Goal: Find specific page/section: Find specific page/section

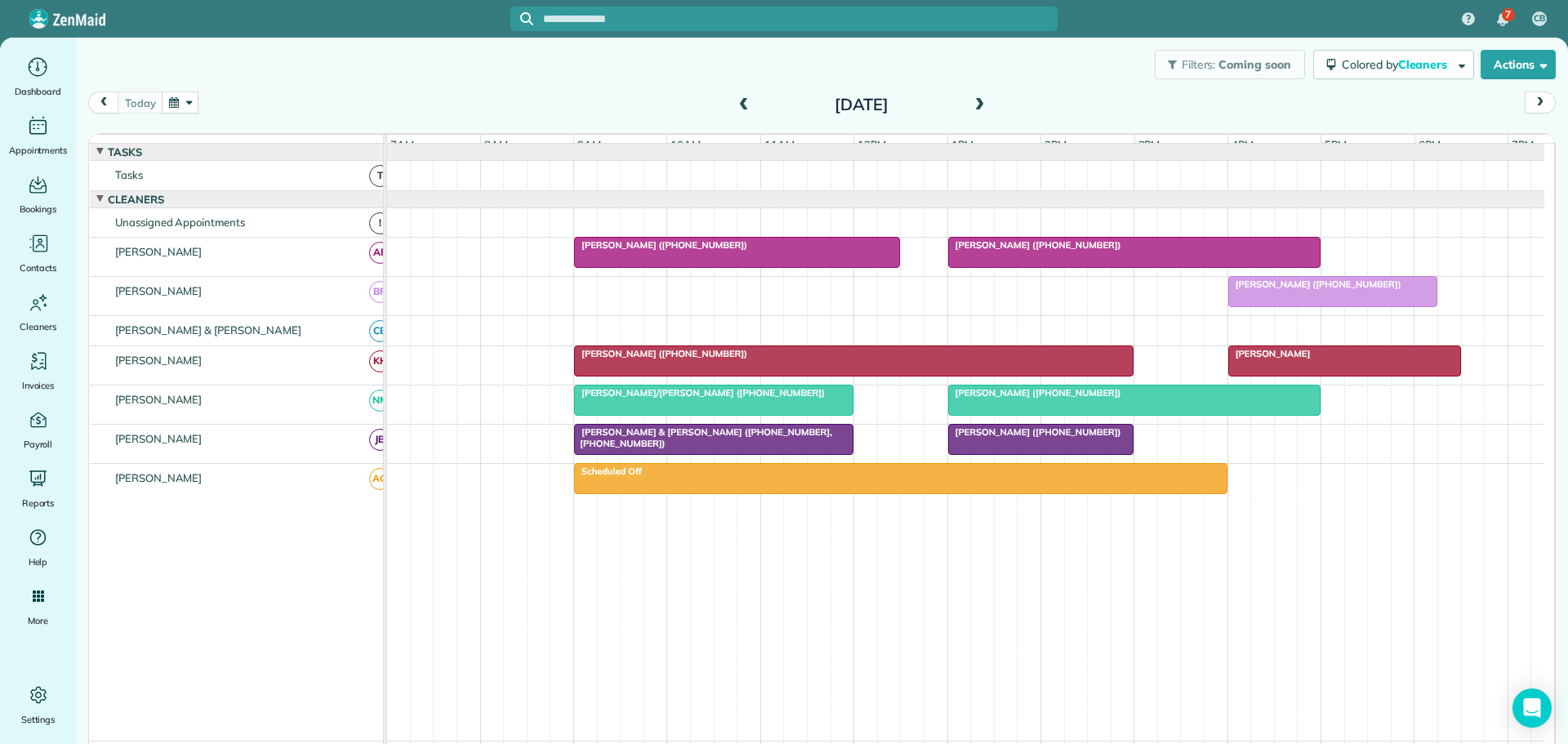
click at [183, 100] on button "button" at bounding box center [180, 102] width 38 height 22
click at [247, 181] on link "6" at bounding box center [247, 186] width 26 height 26
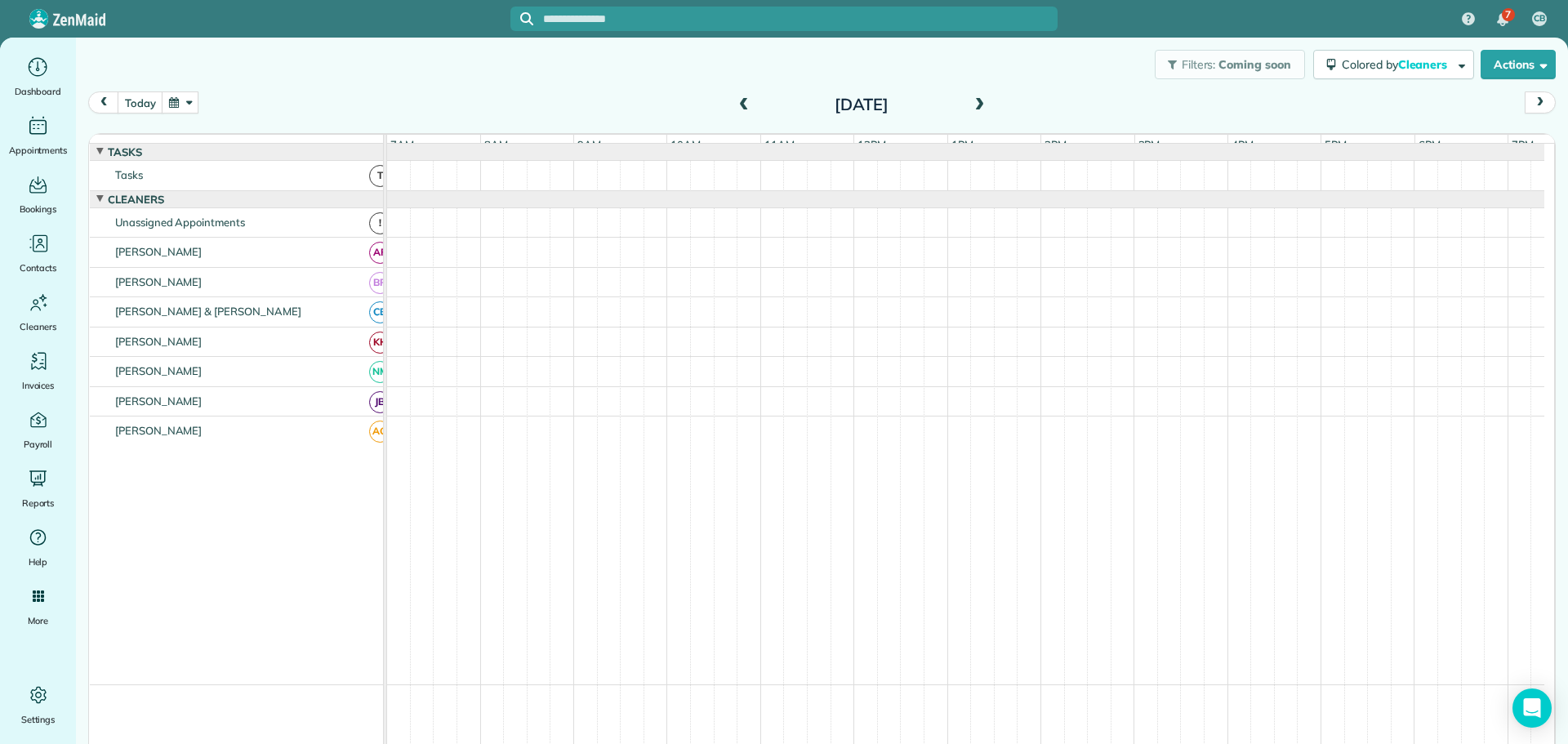
scroll to position [12, 0]
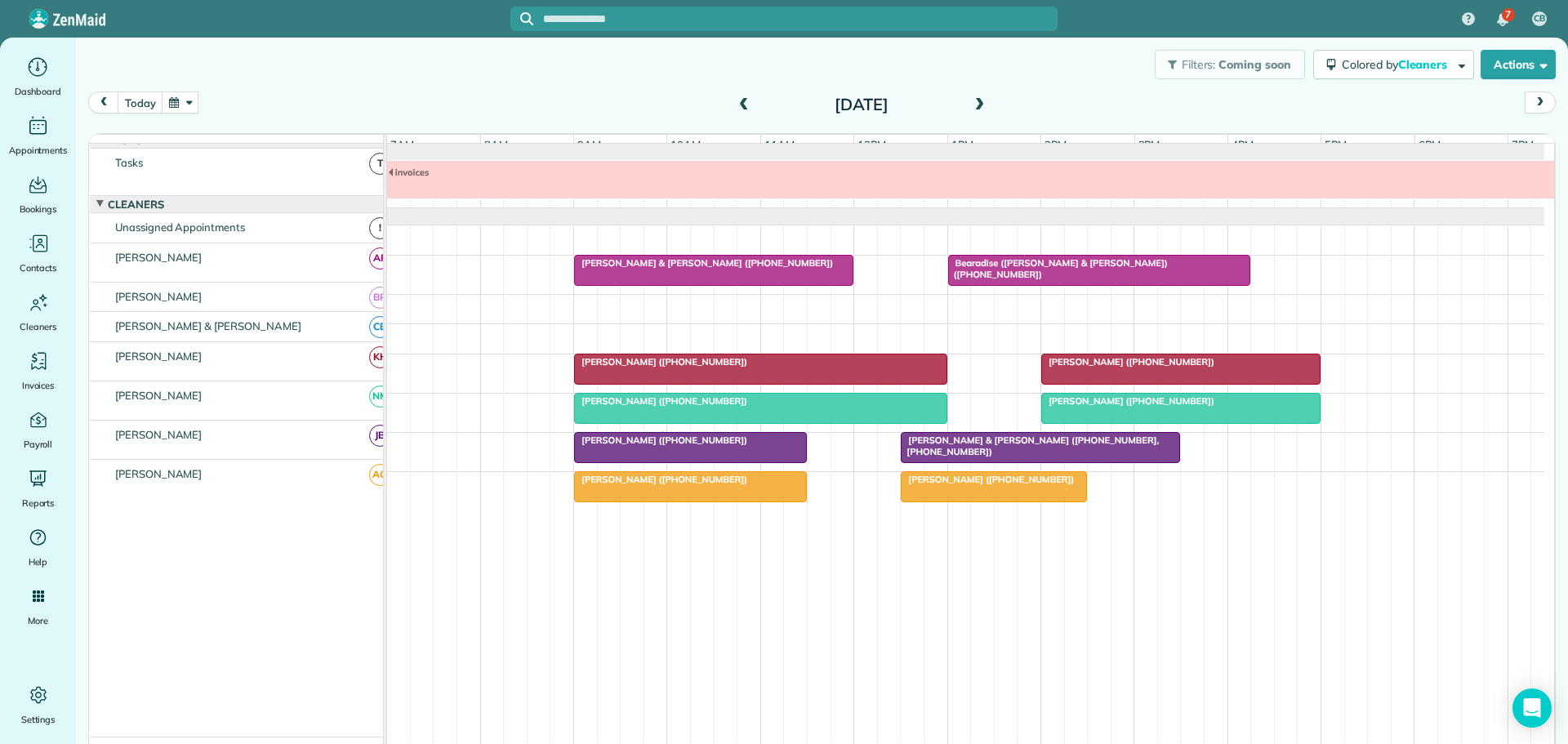
click at [735, 99] on span at bounding box center [744, 105] width 18 height 15
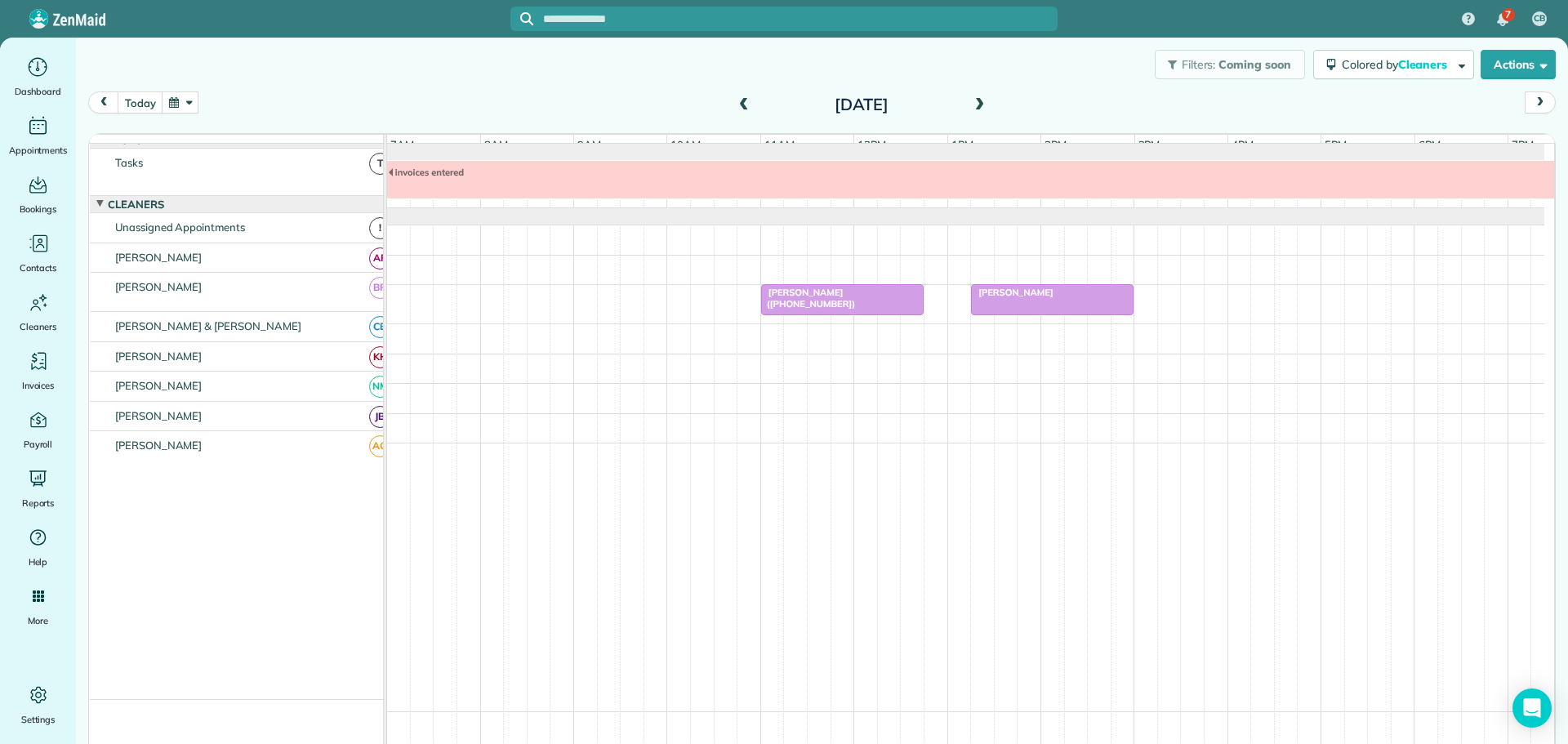
click at [735, 99] on span at bounding box center [744, 105] width 18 height 15
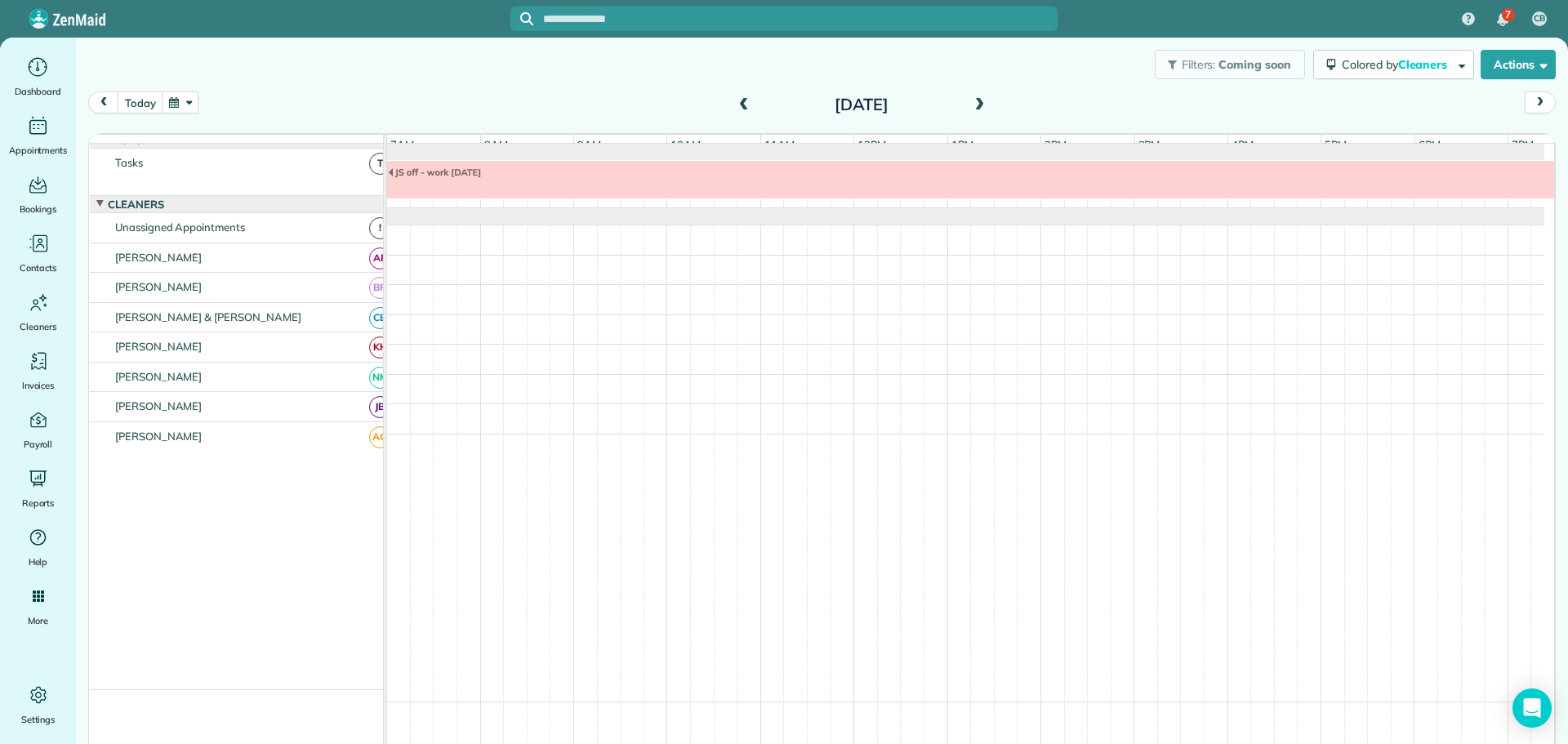
click at [735, 99] on span at bounding box center [744, 105] width 18 height 15
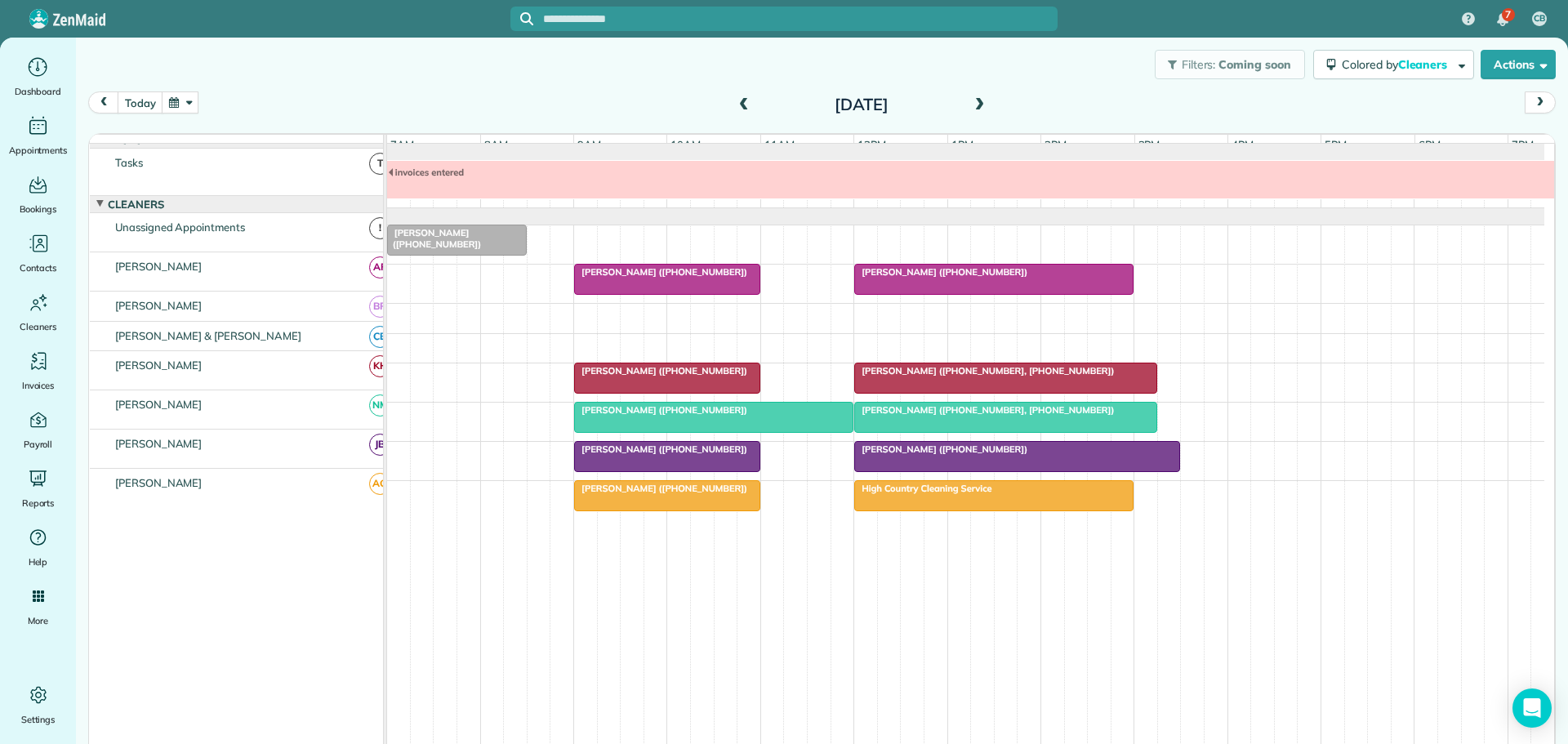
click at [739, 98] on span at bounding box center [744, 105] width 18 height 15
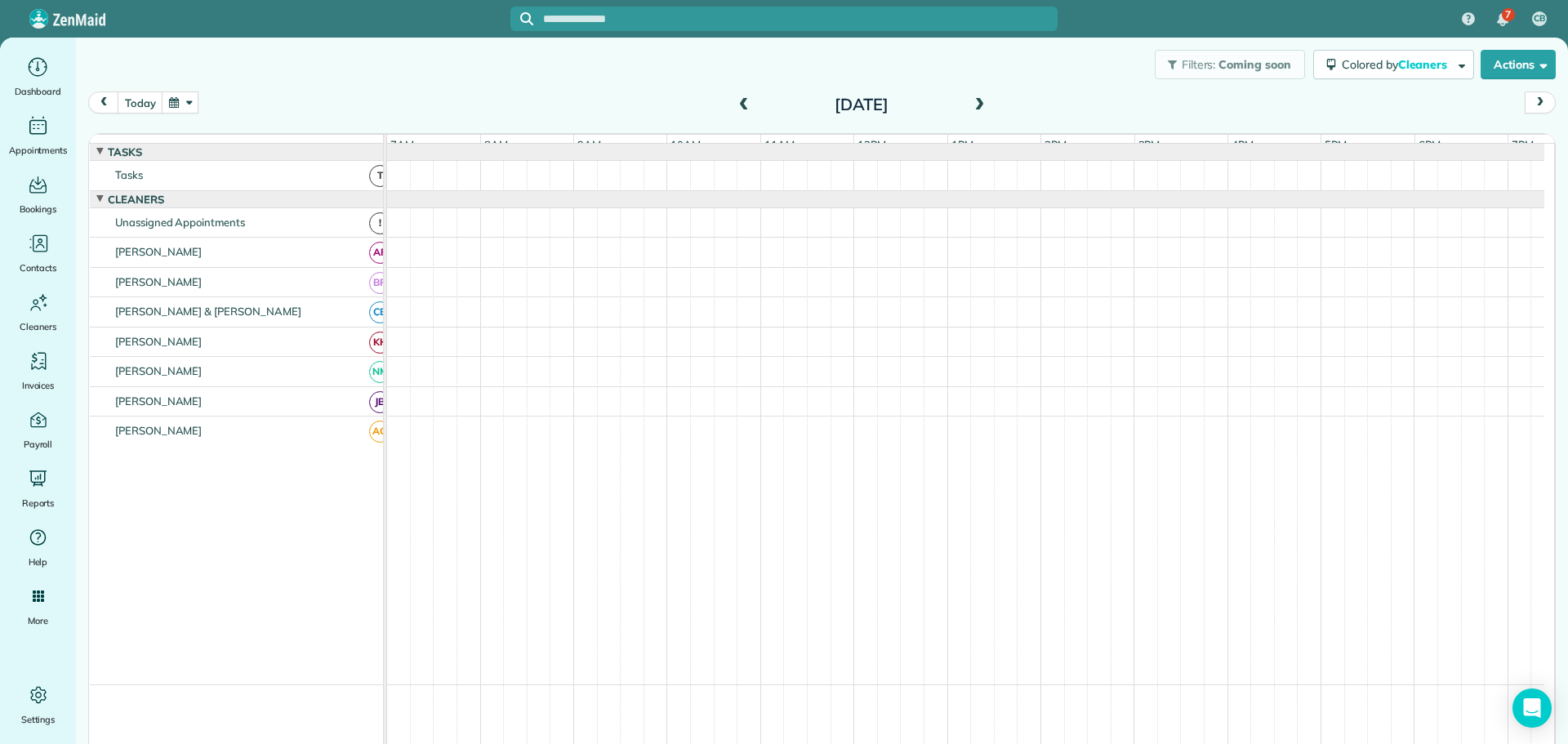
scroll to position [7, 0]
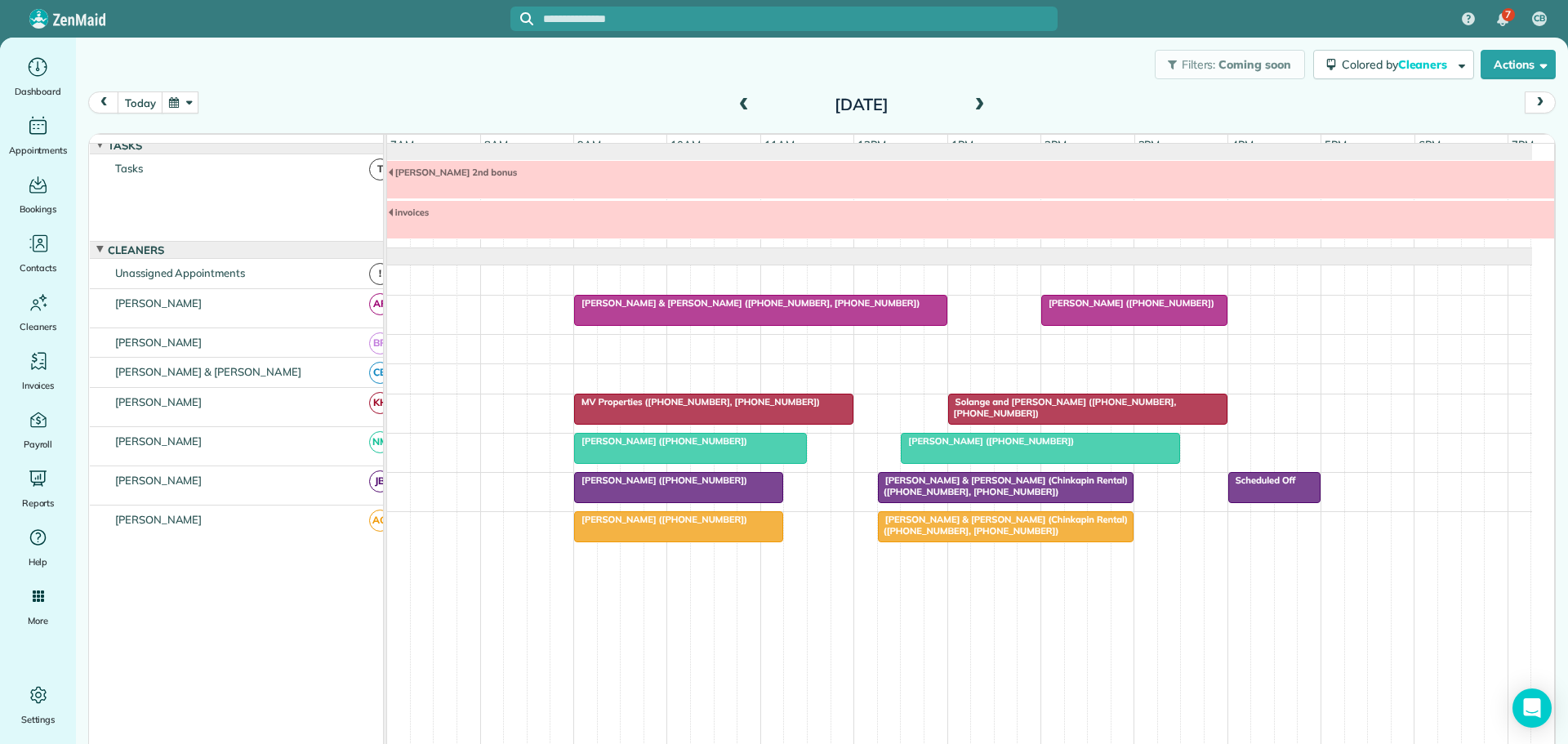
click at [739, 98] on span at bounding box center [744, 105] width 18 height 15
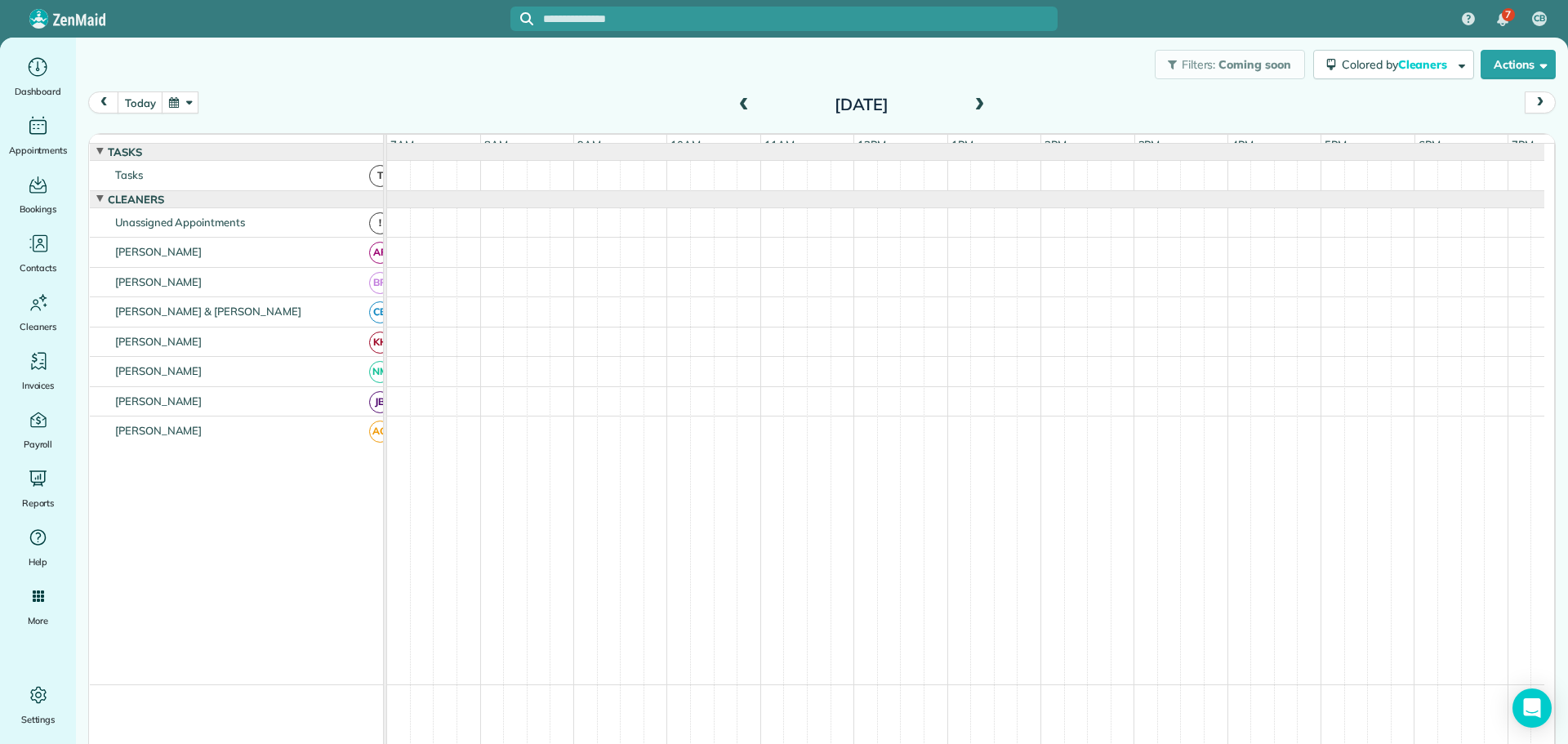
scroll to position [12, 0]
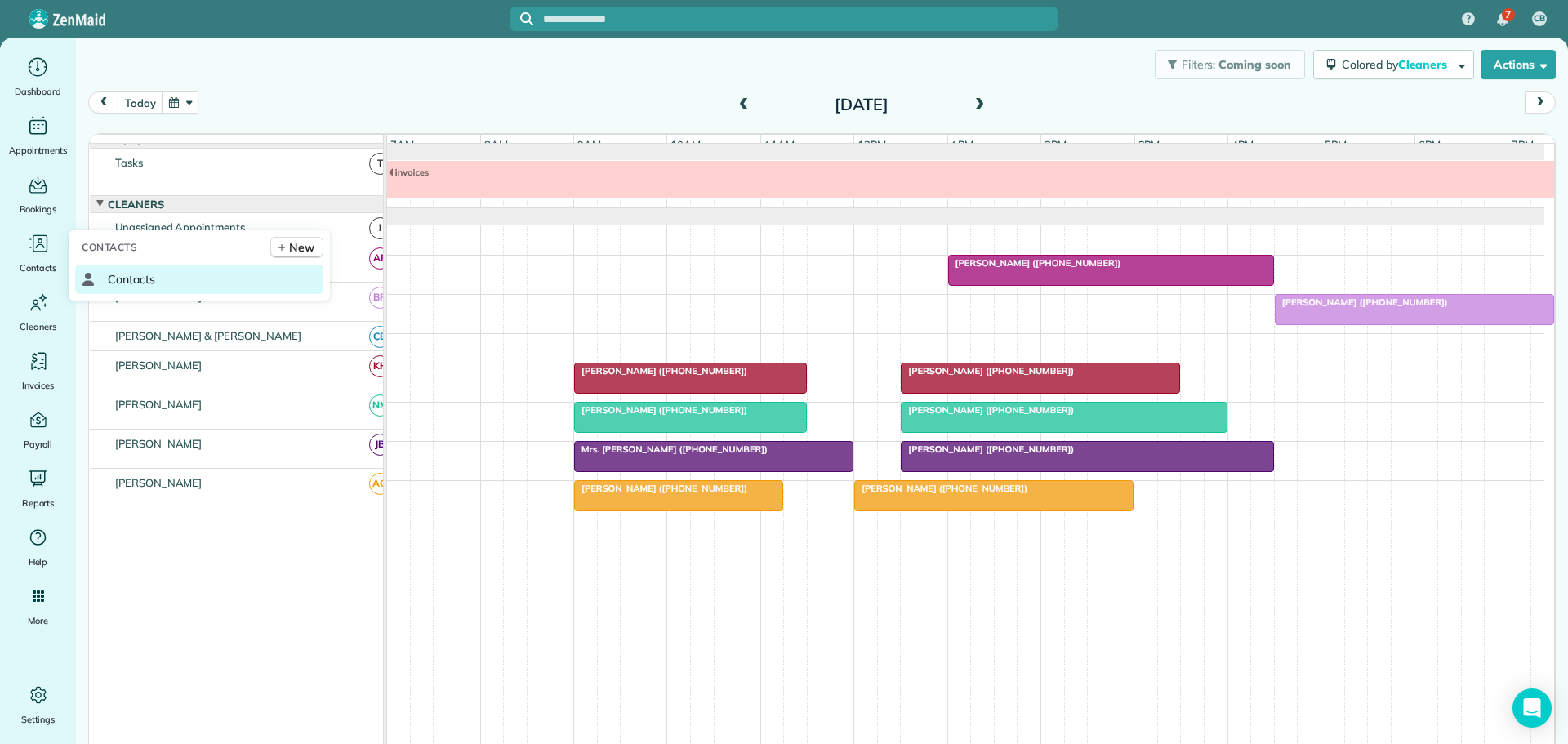
click at [139, 278] on span "Contacts" at bounding box center [131, 279] width 47 height 16
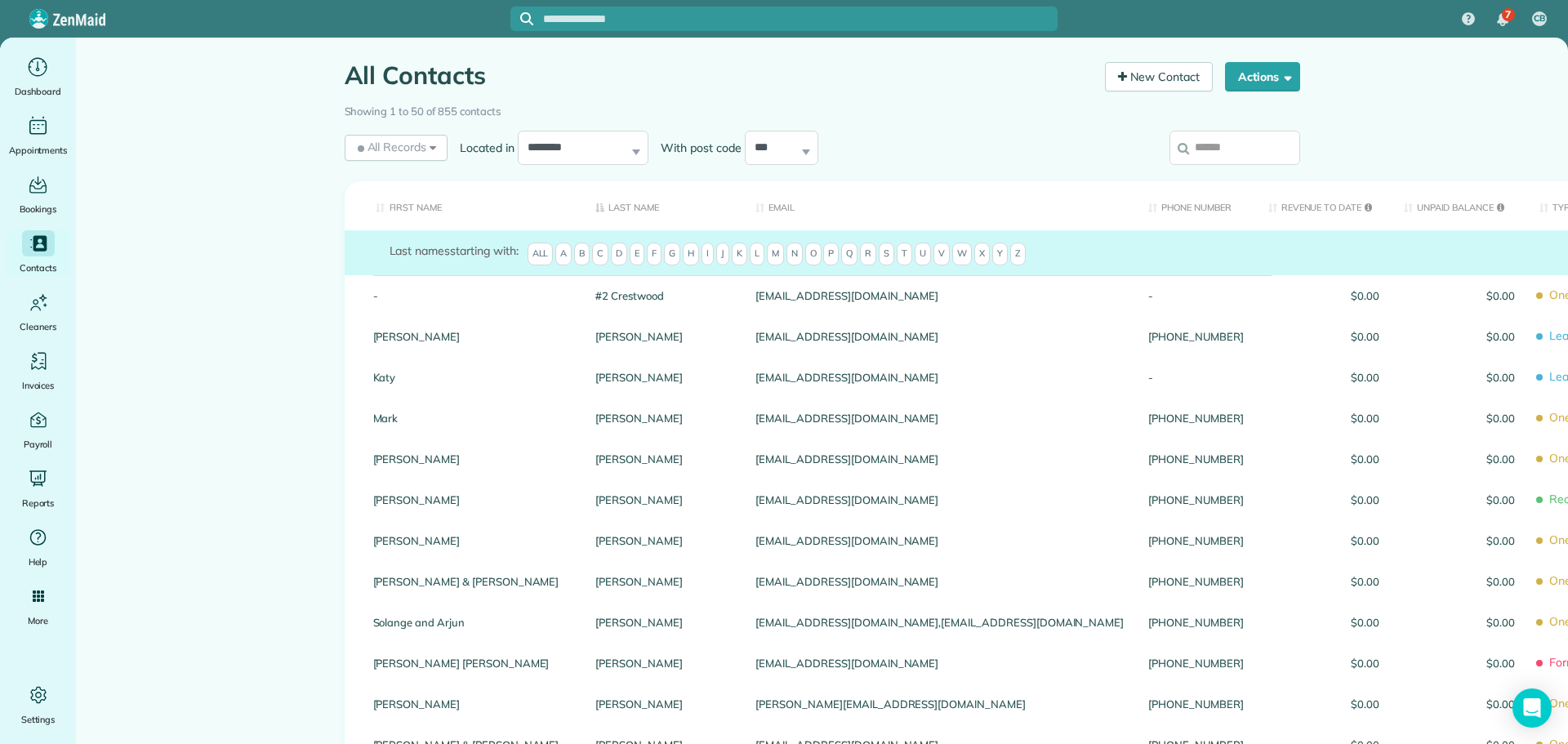
click at [1223, 123] on div "Showing 1 to 50 of 855 contacts" at bounding box center [822, 112] width 980 height 29
click at [1209, 151] on input "search" at bounding box center [1235, 148] width 131 height 34
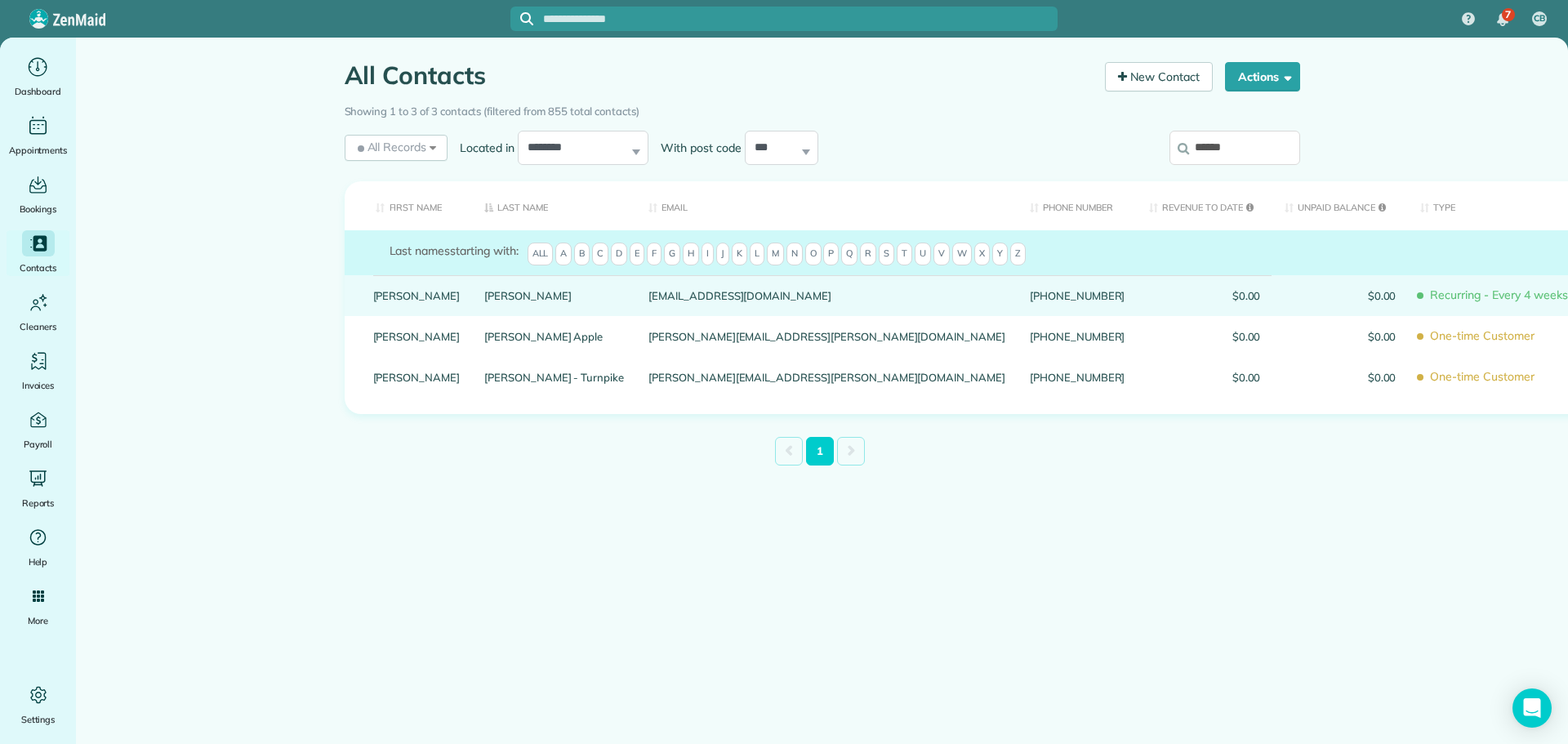
type input "******"
click at [484, 301] on link "Henderson" at bounding box center [554, 296] width 140 height 11
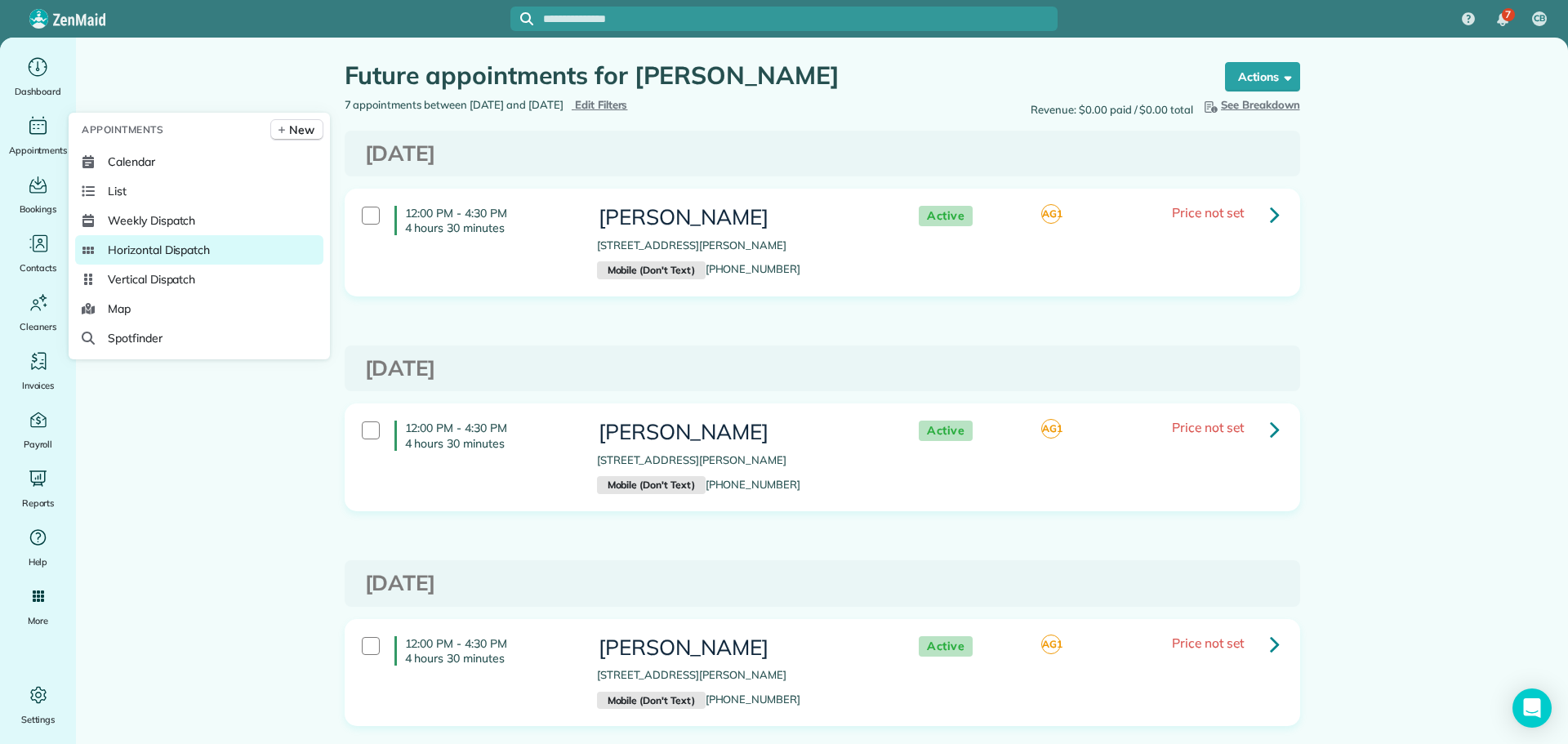
click at [149, 249] on span "Horizontal Dispatch" at bounding box center [158, 250] width 102 height 16
